Goal: Information Seeking & Learning: Find specific fact

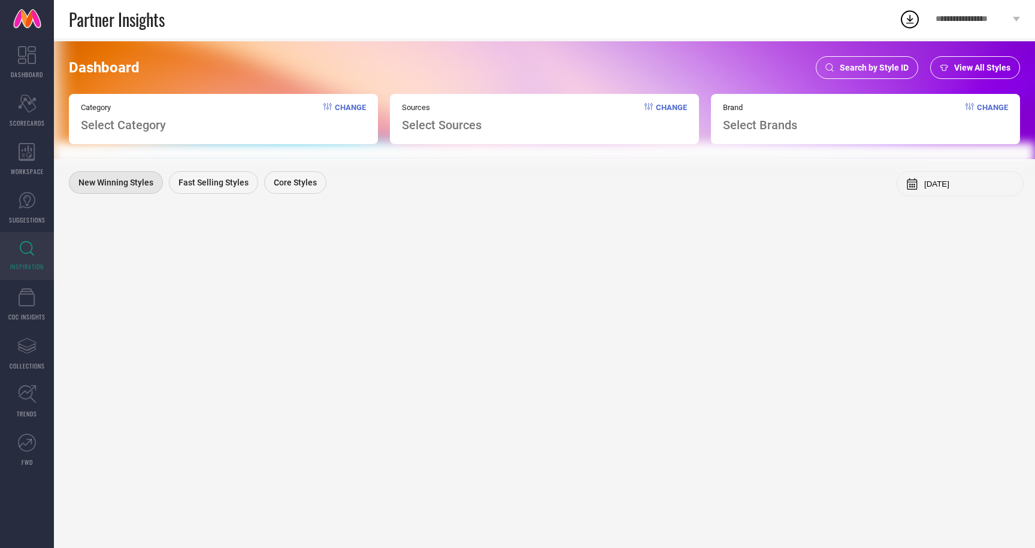
click at [883, 66] on span "Search by Style ID" at bounding box center [873, 68] width 69 height 10
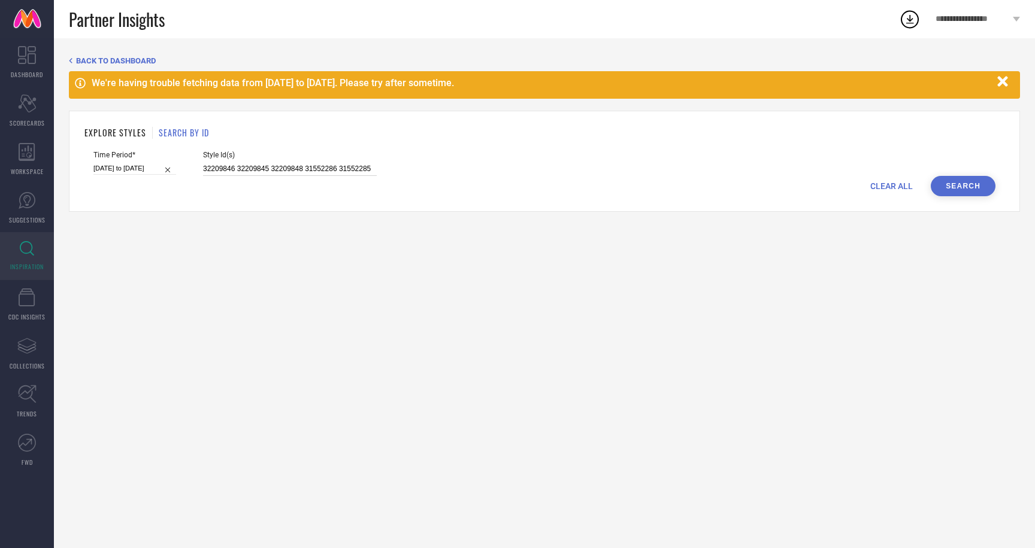
click at [208, 169] on input "32209846 32209845 32209848 31552286 31552285" at bounding box center [290, 169] width 174 height 14
paste input "27345424 27345450 27345458 27345486 27345520 27345522 27345578 27345592 2734561…"
type input "27345424 27345450 27345458 27345486 27345520 27345522 27345578 27345592 2734561…"
click at [122, 167] on input "01-02-2025 to 31-07-2025" at bounding box center [134, 168] width 83 height 13
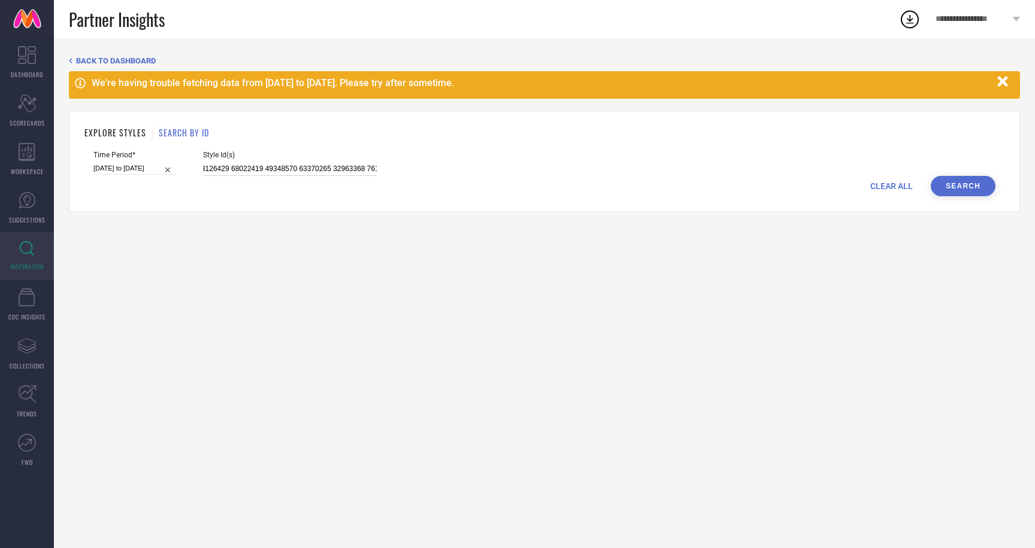
select select "1"
select select "2025"
select select "2"
select select "2025"
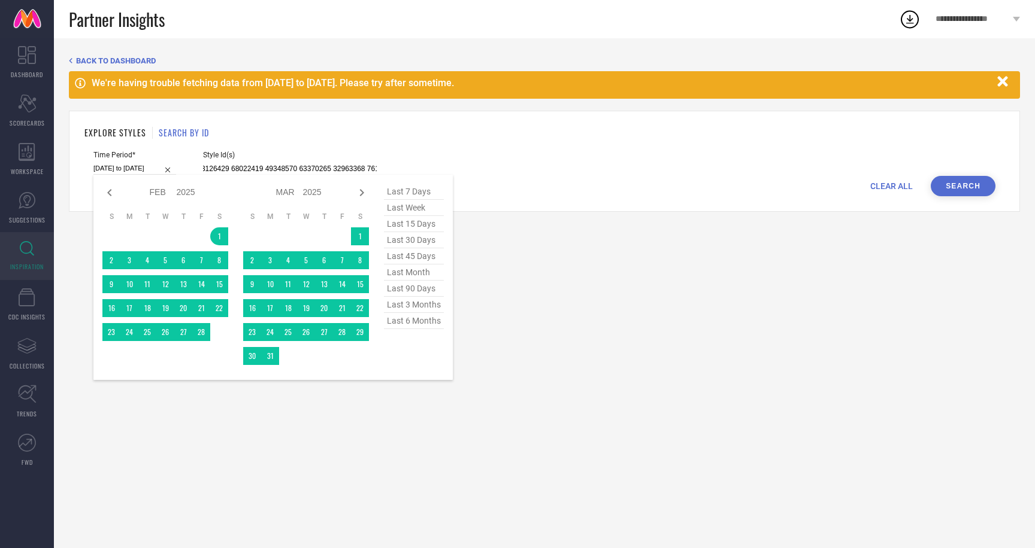
type input "27345424 27345450 27345458 27345486 27345520 27345522 27345578 27345592 2734561…"
click at [406, 287] on span "last 90 days" at bounding box center [414, 289] width 60 height 16
type input "03-06-2025 to 31-08-2025"
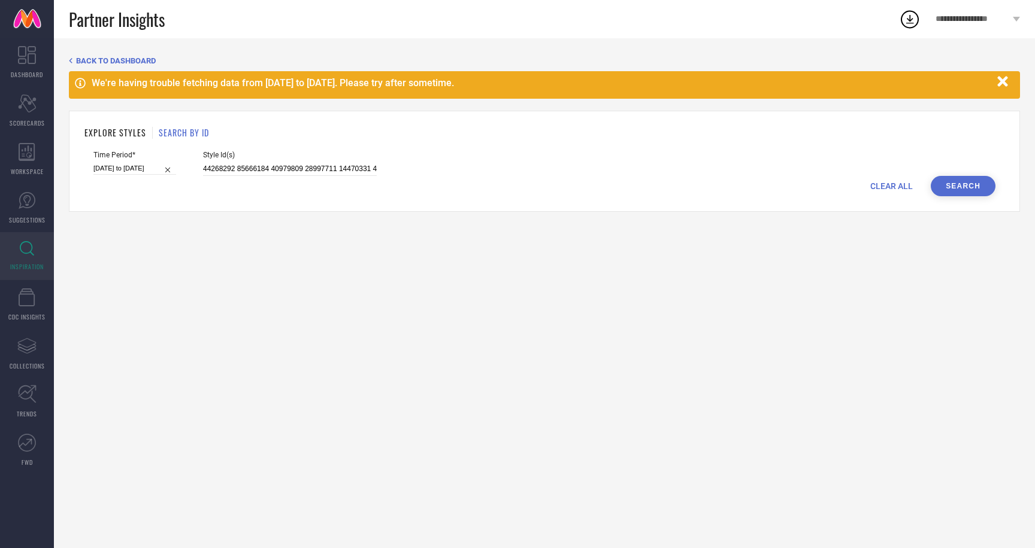
select select "5"
select select "2025"
select select "6"
select select "2025"
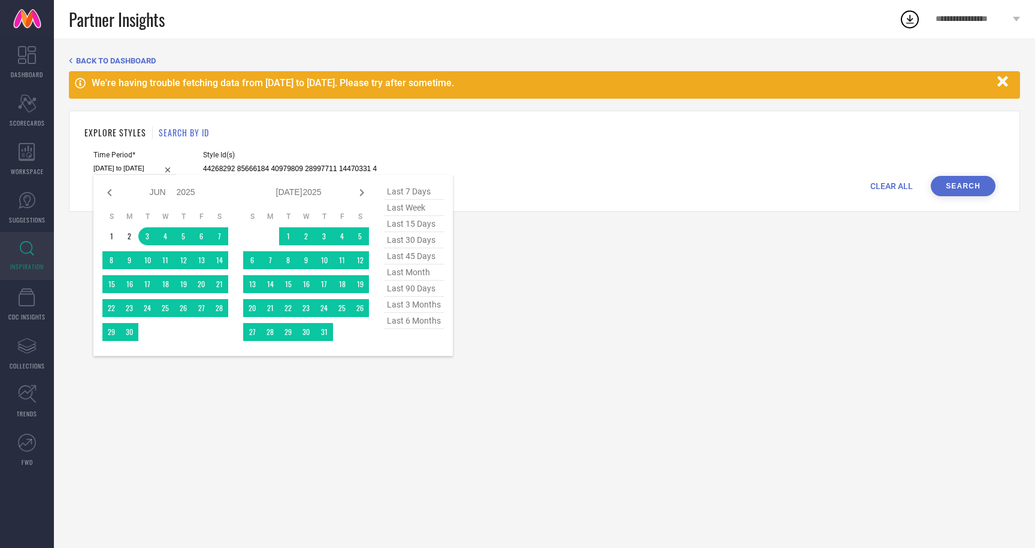
click at [120, 165] on input "03-06-2025 to 31-08-2025" at bounding box center [134, 168] width 83 height 13
click at [408, 320] on span "last 6 months" at bounding box center [414, 321] width 60 height 16
type input "01-03-2025 to 31-08-2025"
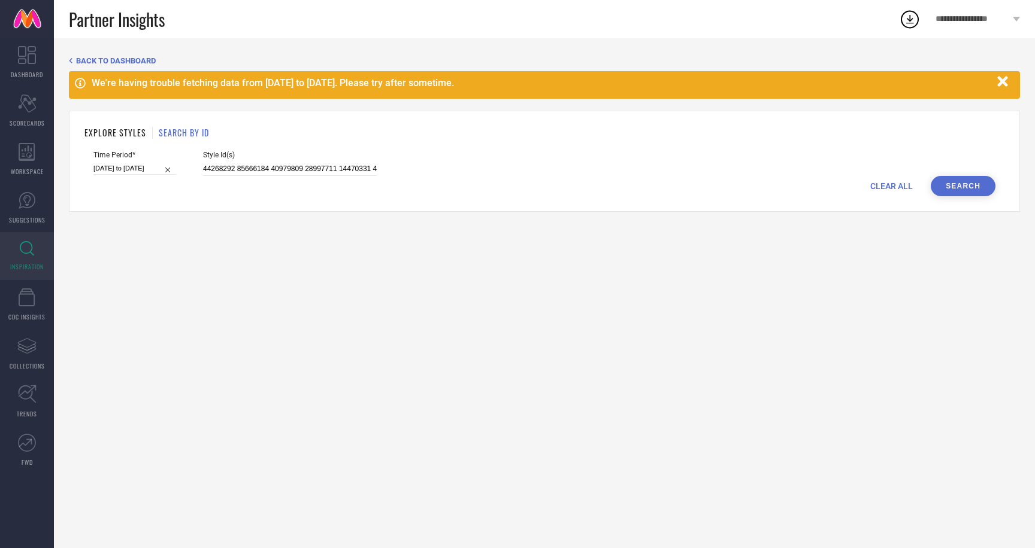
click at [966, 188] on button "Search" at bounding box center [962, 186] width 65 height 20
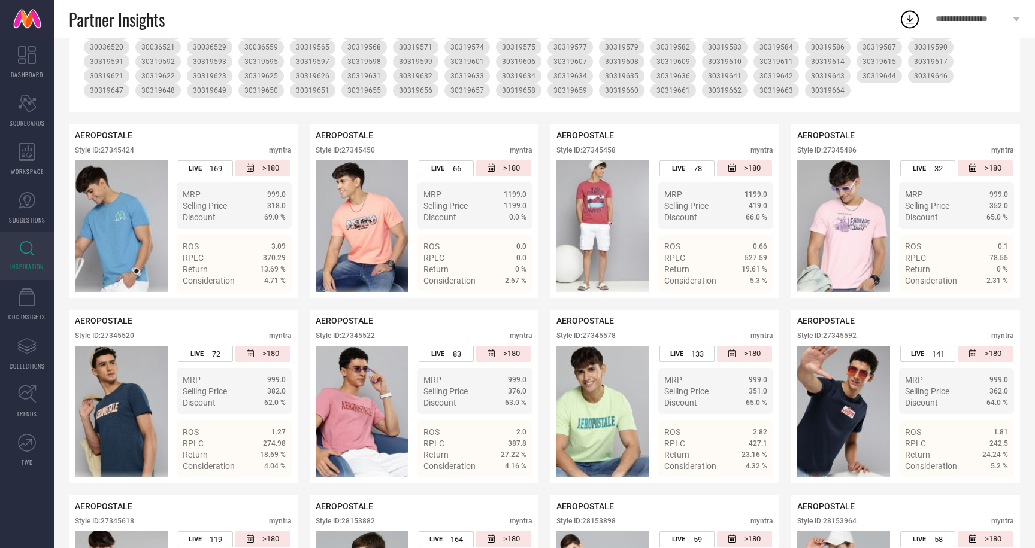
scroll to position [267, 0]
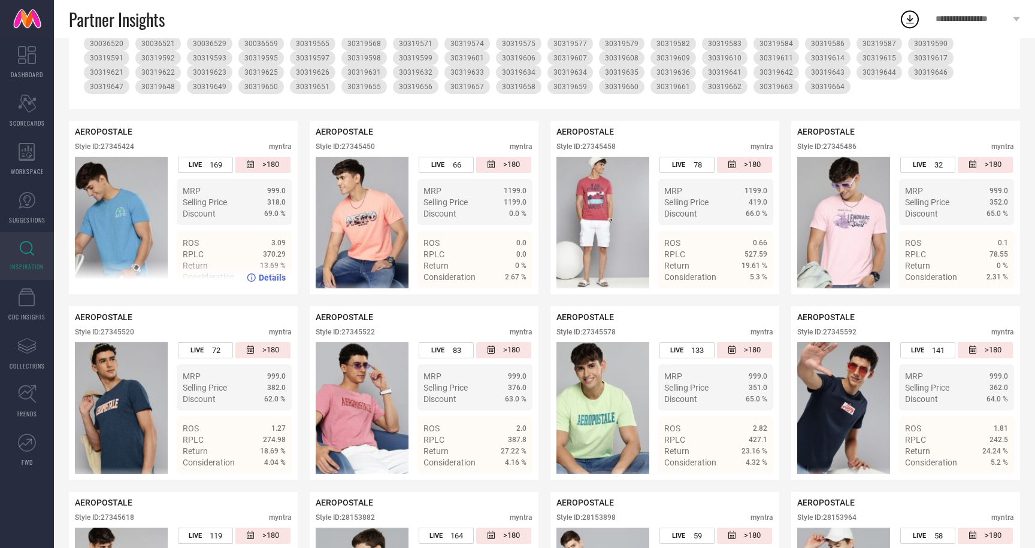
click at [268, 278] on span "Details" at bounding box center [272, 278] width 27 height 10
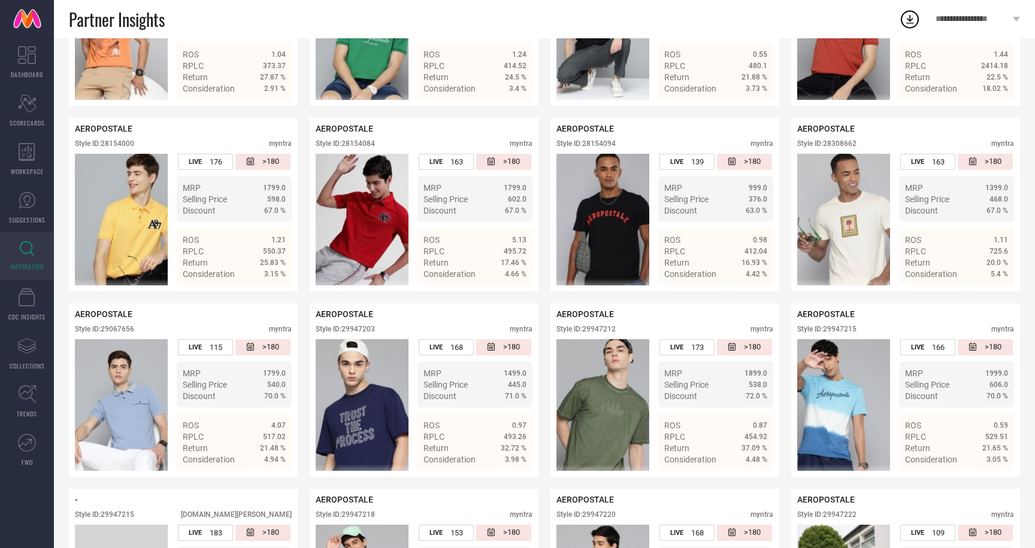
scroll to position [837, 0]
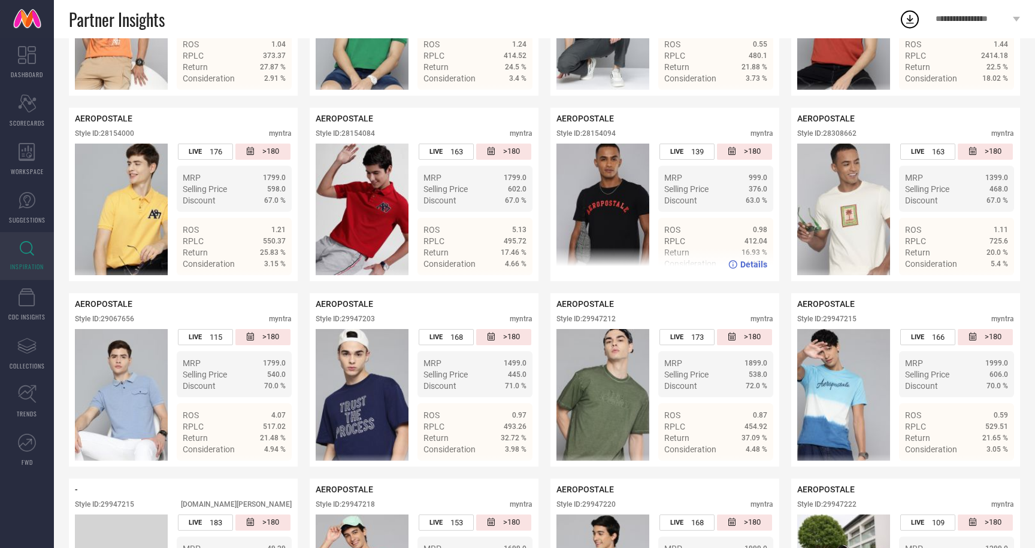
click at [750, 265] on span "Details" at bounding box center [753, 265] width 27 height 10
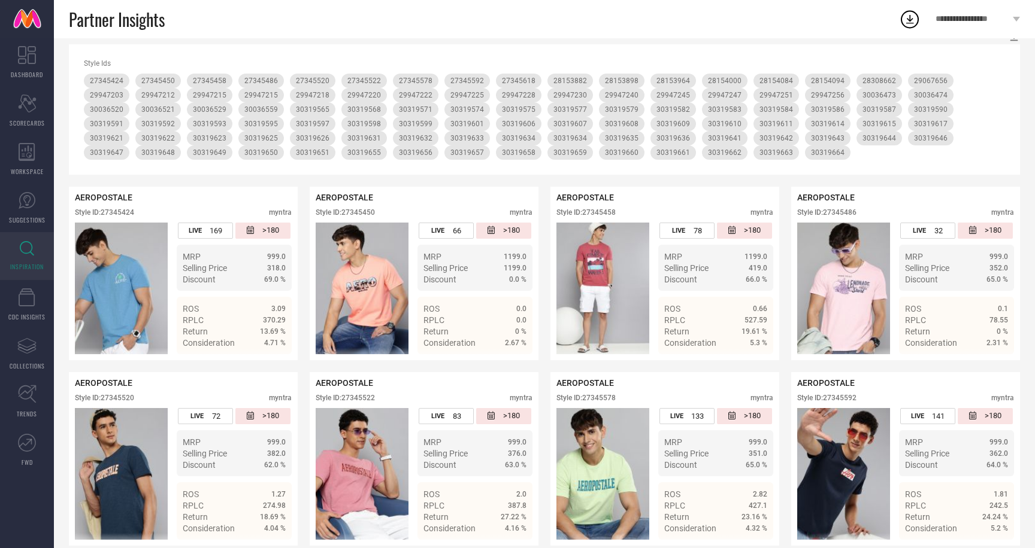
scroll to position [203, 0]
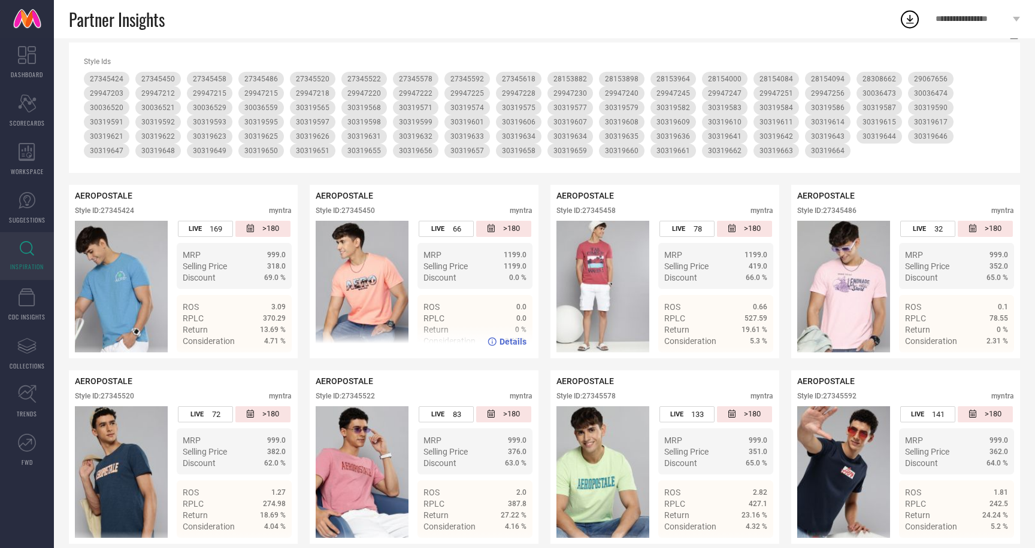
click at [514, 340] on span "Details" at bounding box center [512, 342] width 27 height 10
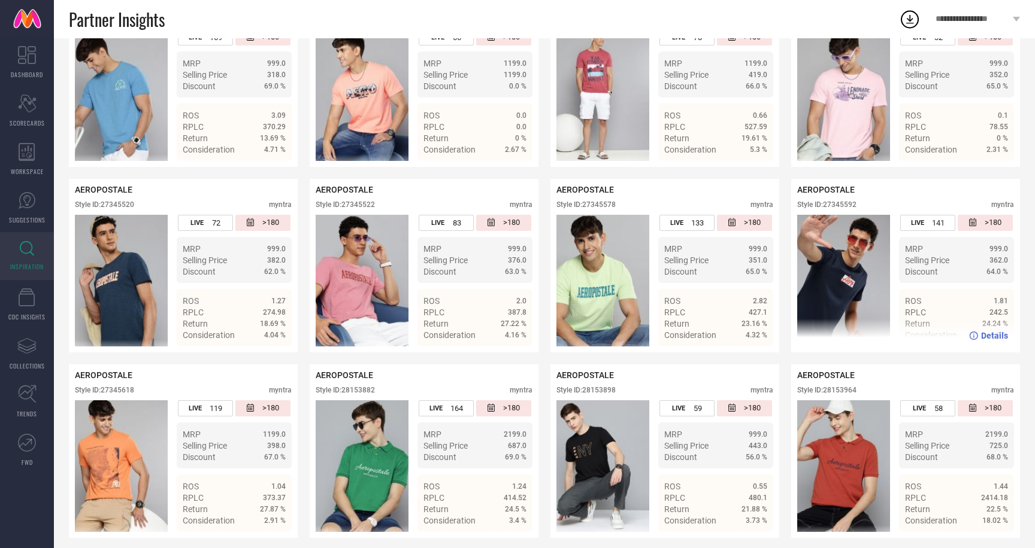
scroll to position [416, 0]
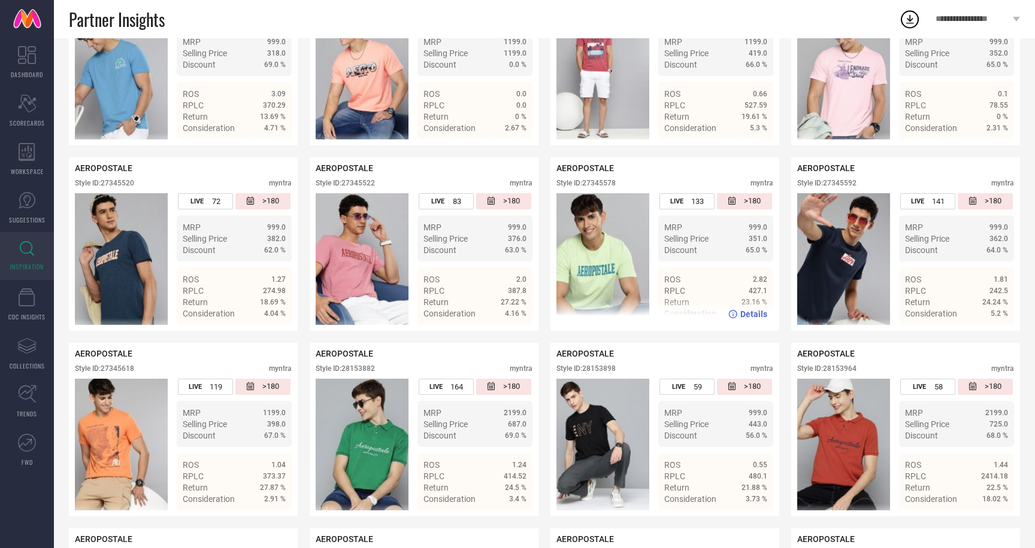
click at [749, 313] on span "Details" at bounding box center [753, 315] width 27 height 10
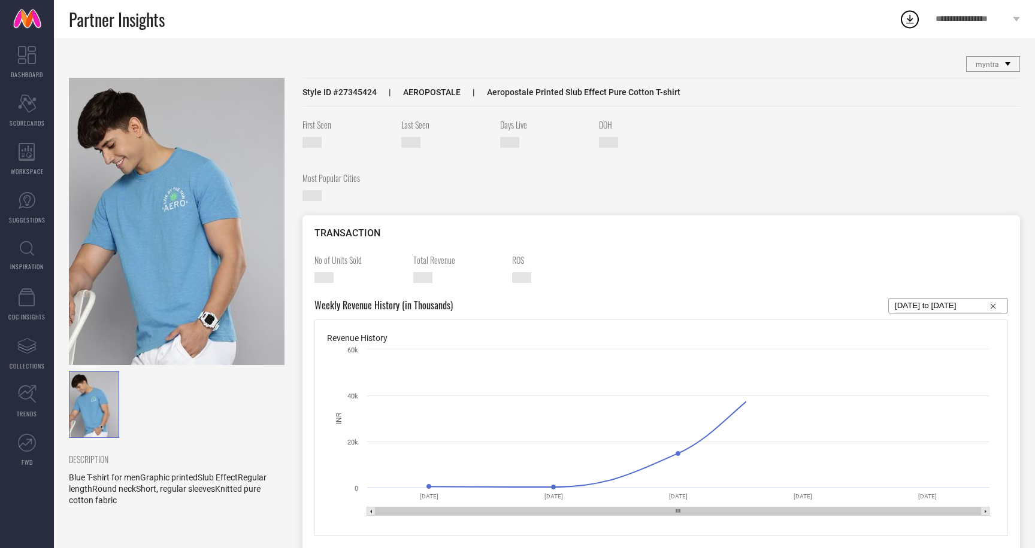
click at [168, 189] on img at bounding box center [177, 221] width 216 height 287
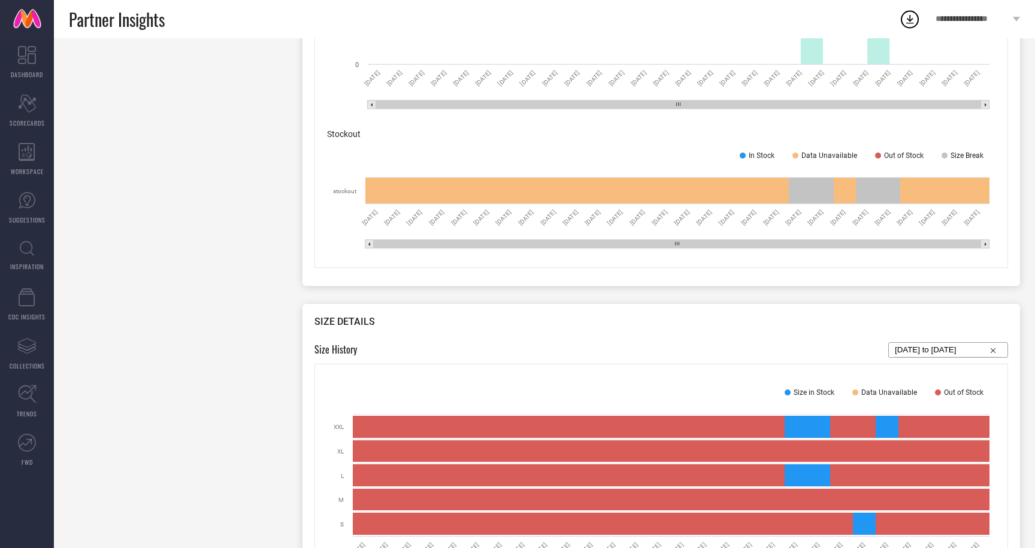
scroll to position [864, 0]
